Goal: Find specific page/section: Find specific page/section

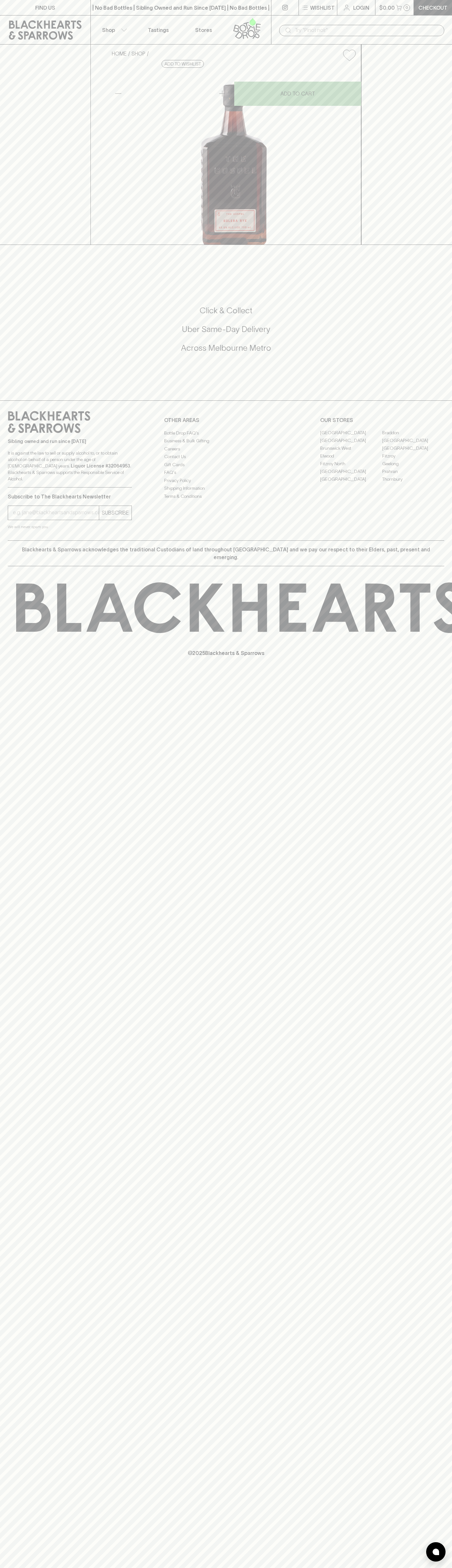
click at [451, 1183] on div "FIND US | No Bad Bottles | Sibling Owned and Run Since [DATE] | No Bad Bottles …" at bounding box center [226, 784] width 452 height 1568
click at [16, 1567] on html "FIND US | No Bad Bottles | Sibling Owned and Run Since [DATE] | No Bad Bottles …" at bounding box center [226, 784] width 452 height 1568
click at [9, 10] on link "FIND US" at bounding box center [45, 7] width 90 height 15
